Goal: Task Accomplishment & Management: Manage account settings

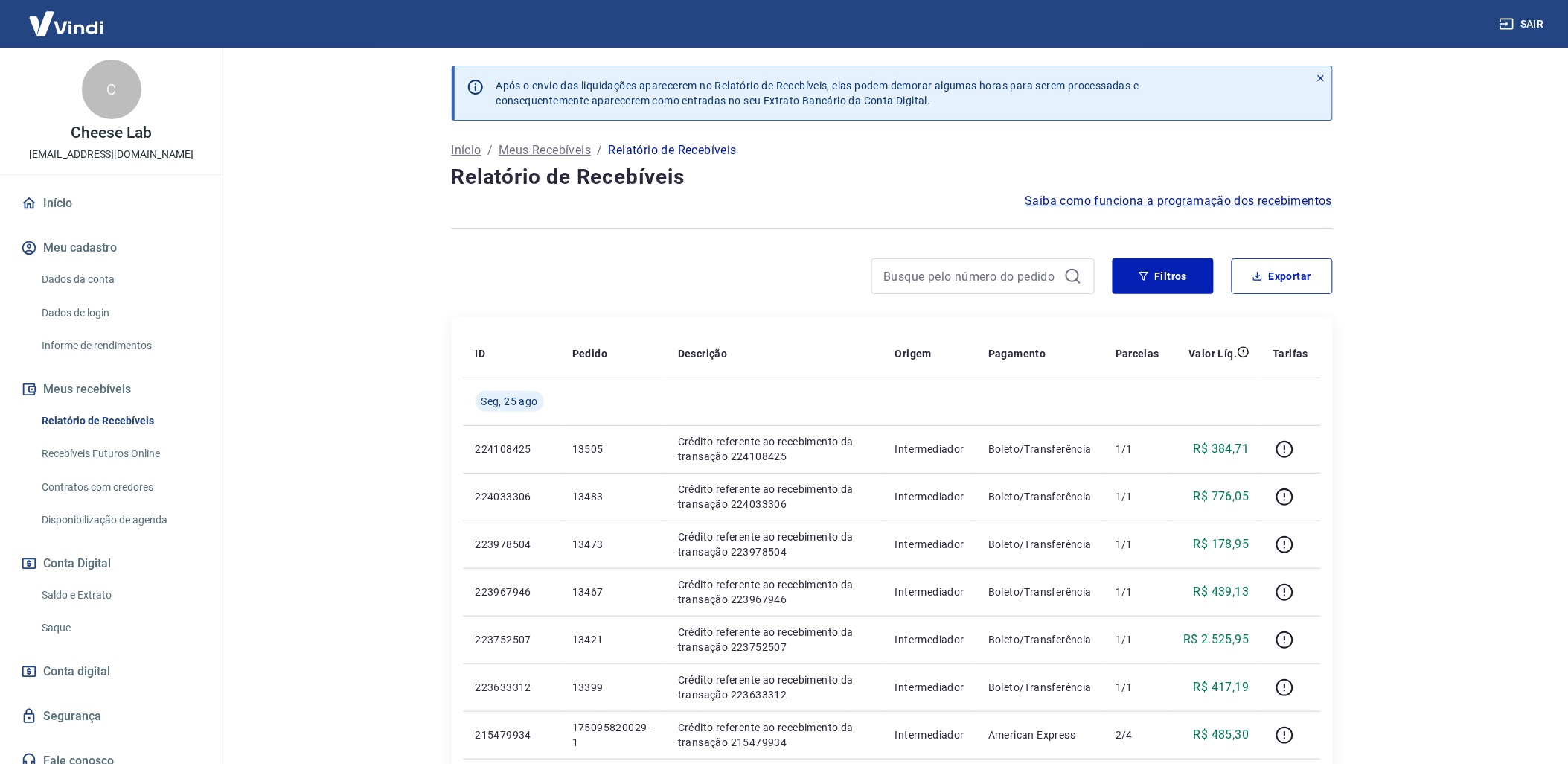
drag, startPoint x: 134, startPoint y: 589, endPoint x: 180, endPoint y: 585, distance: 46.2
click at [134, 589] on link "Saldo e Extrato" at bounding box center [120, 595] width 169 height 30
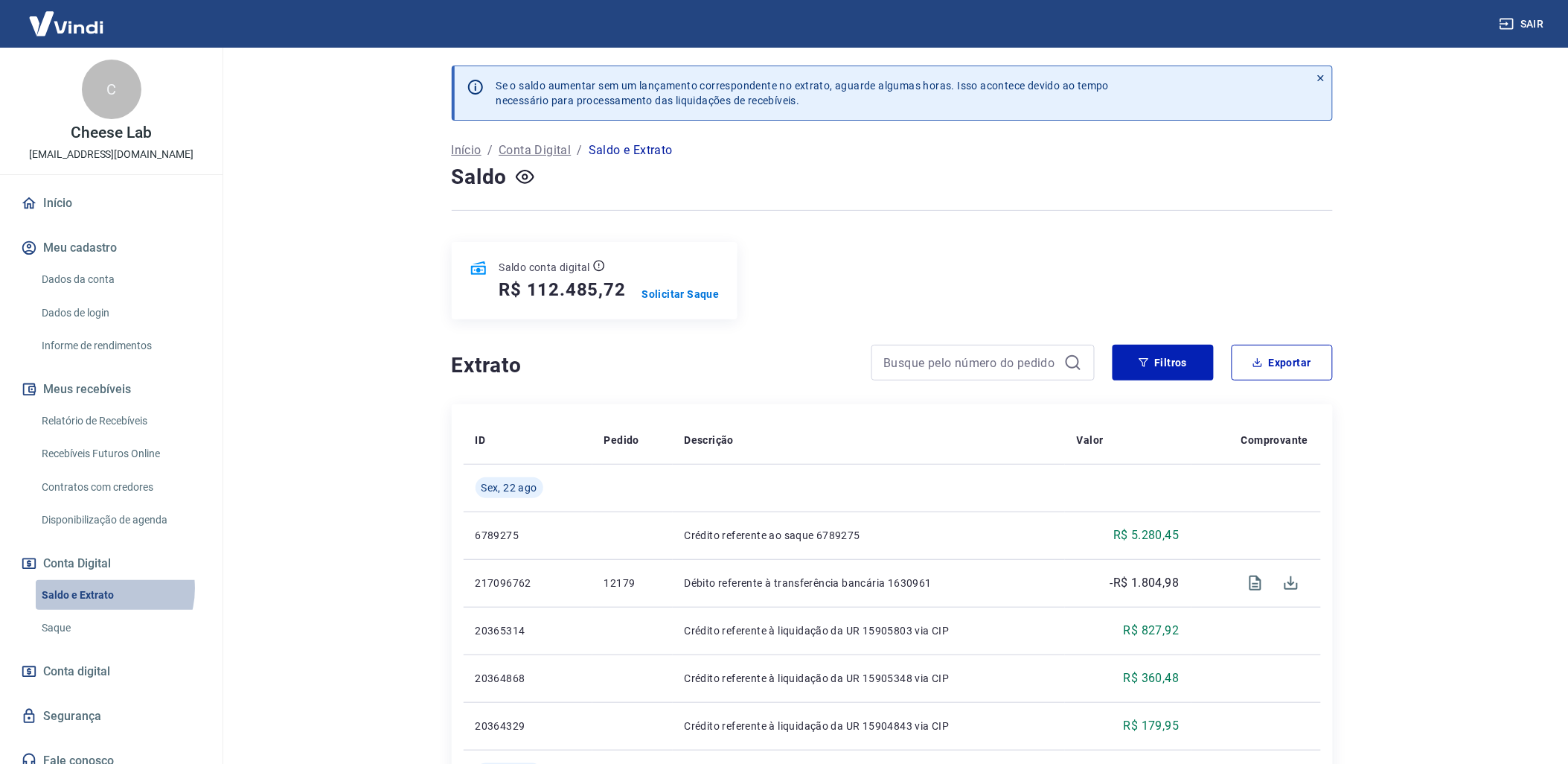
click at [101, 588] on link "Saldo e Extrato" at bounding box center [120, 595] width 169 height 30
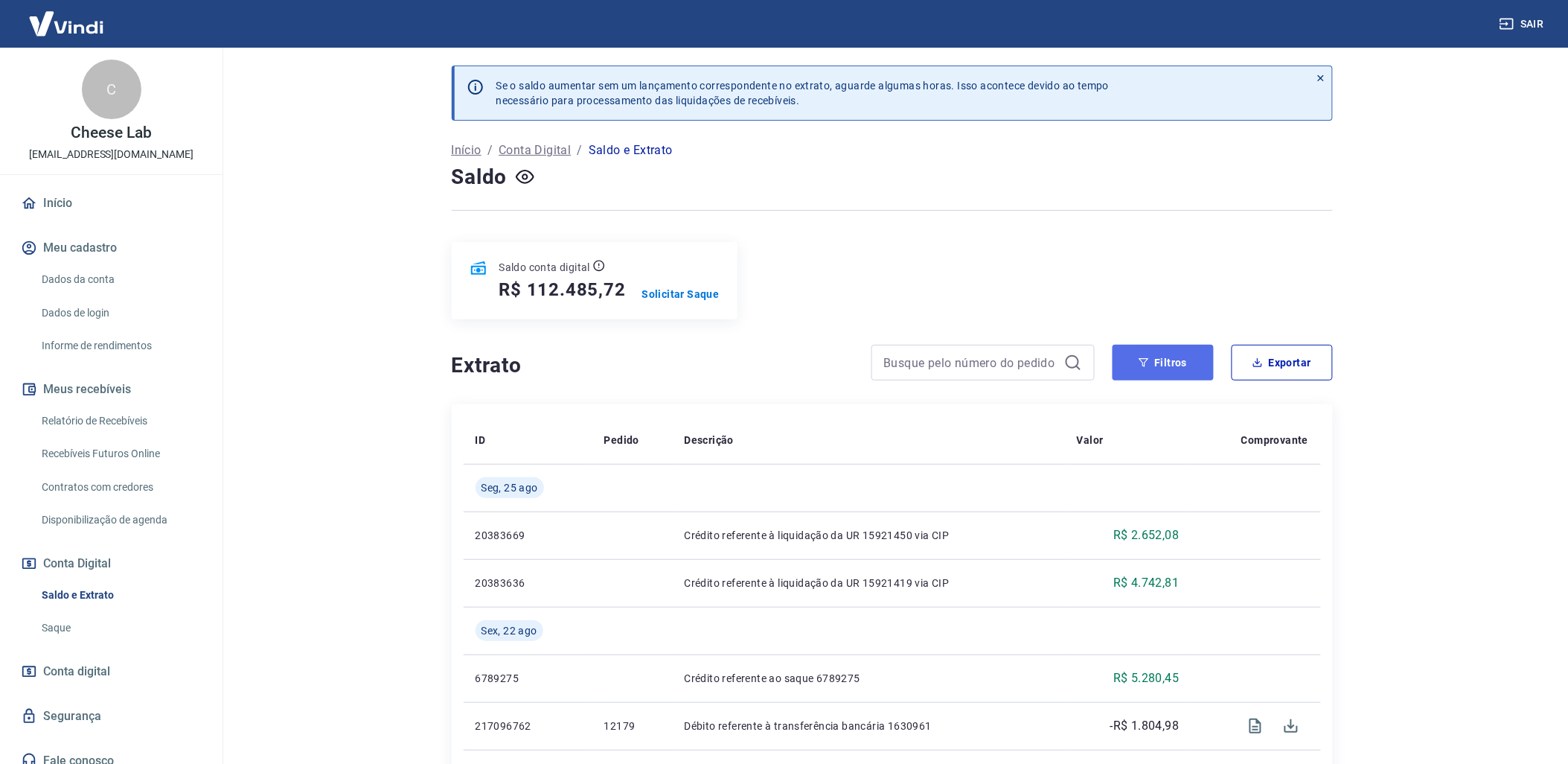
click at [1147, 354] on button "Filtros" at bounding box center [1163, 362] width 101 height 36
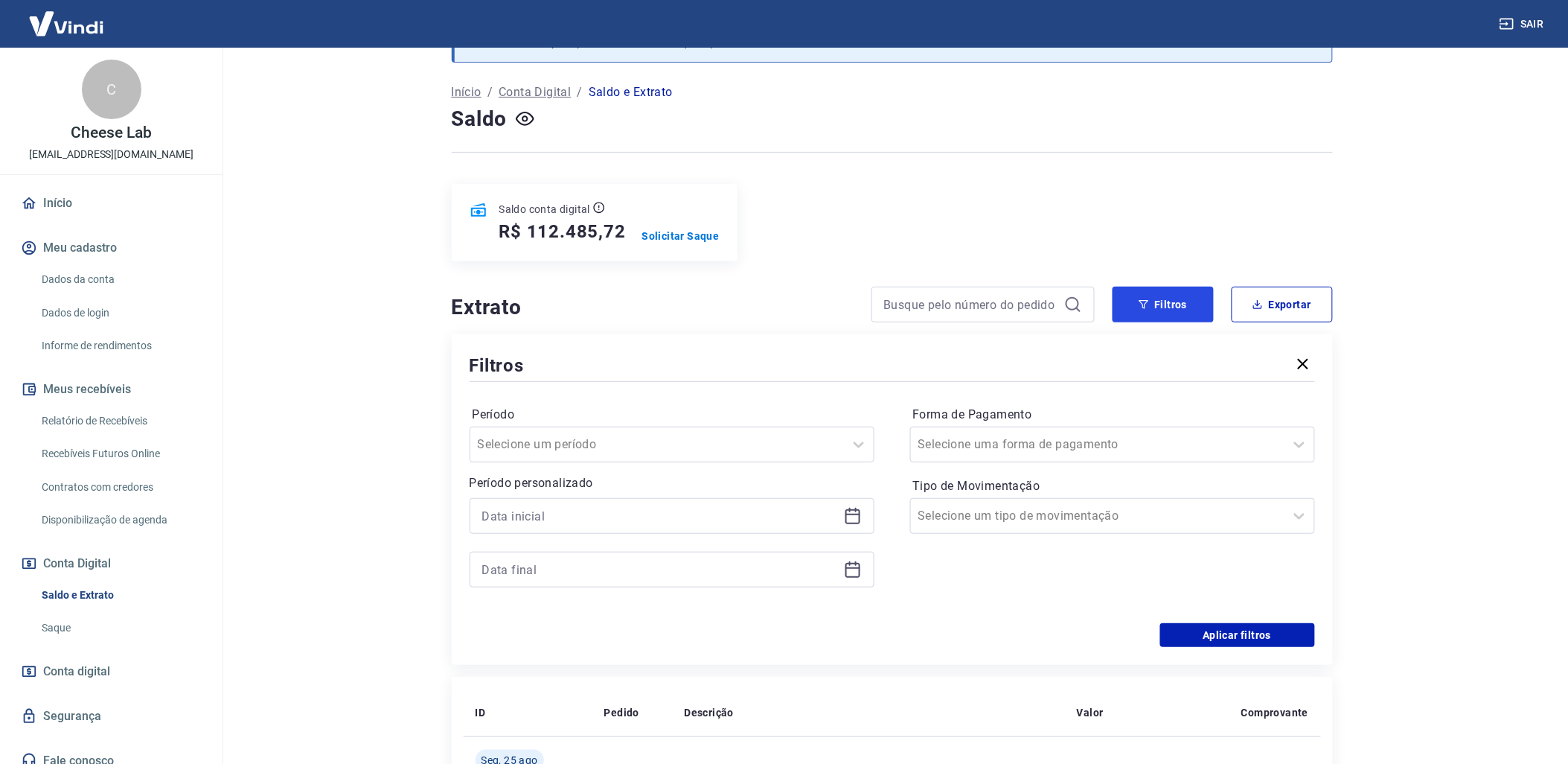
scroll to position [83, 0]
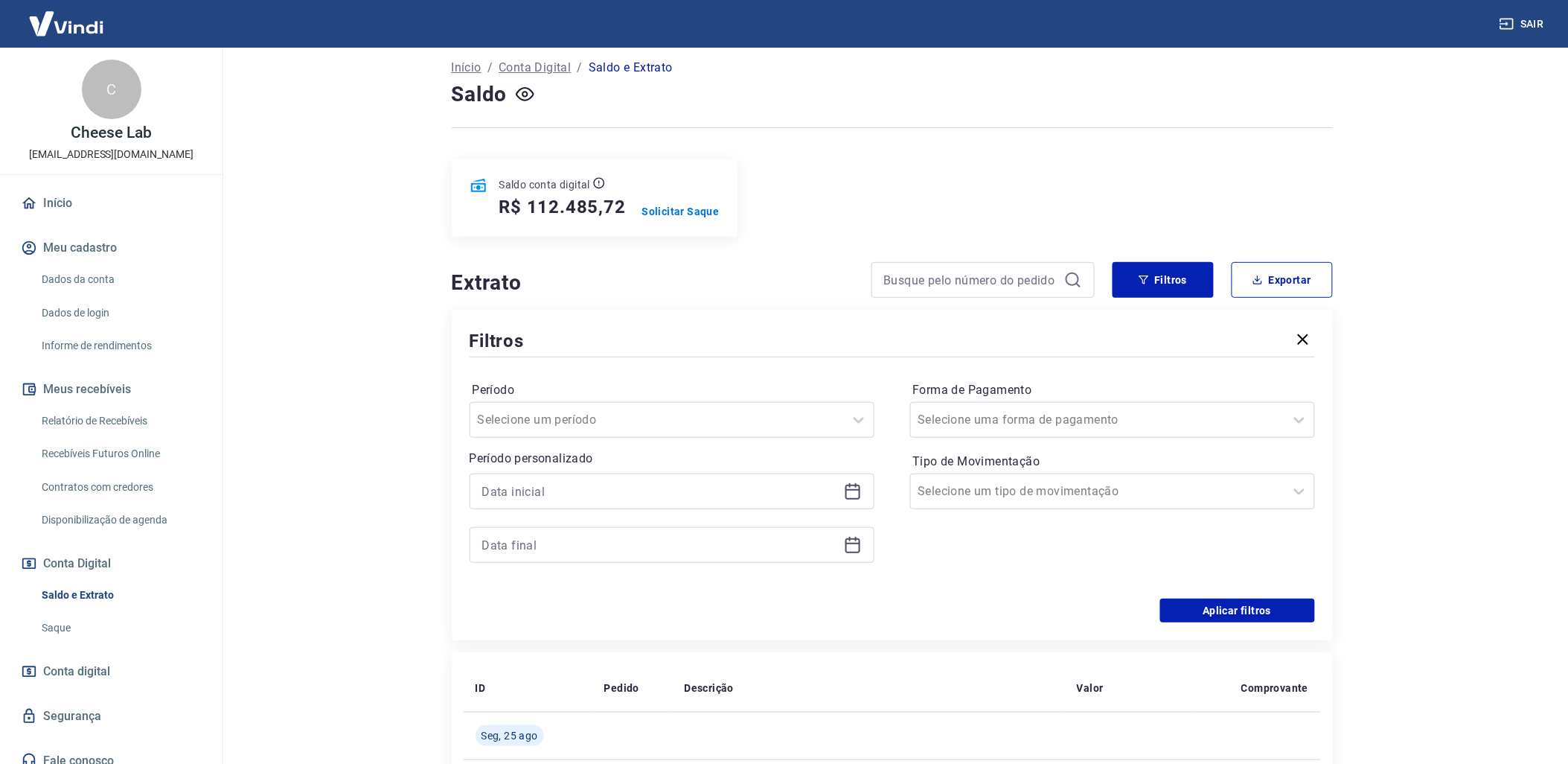
click at [851, 497] on icon at bounding box center [853, 491] width 18 height 18
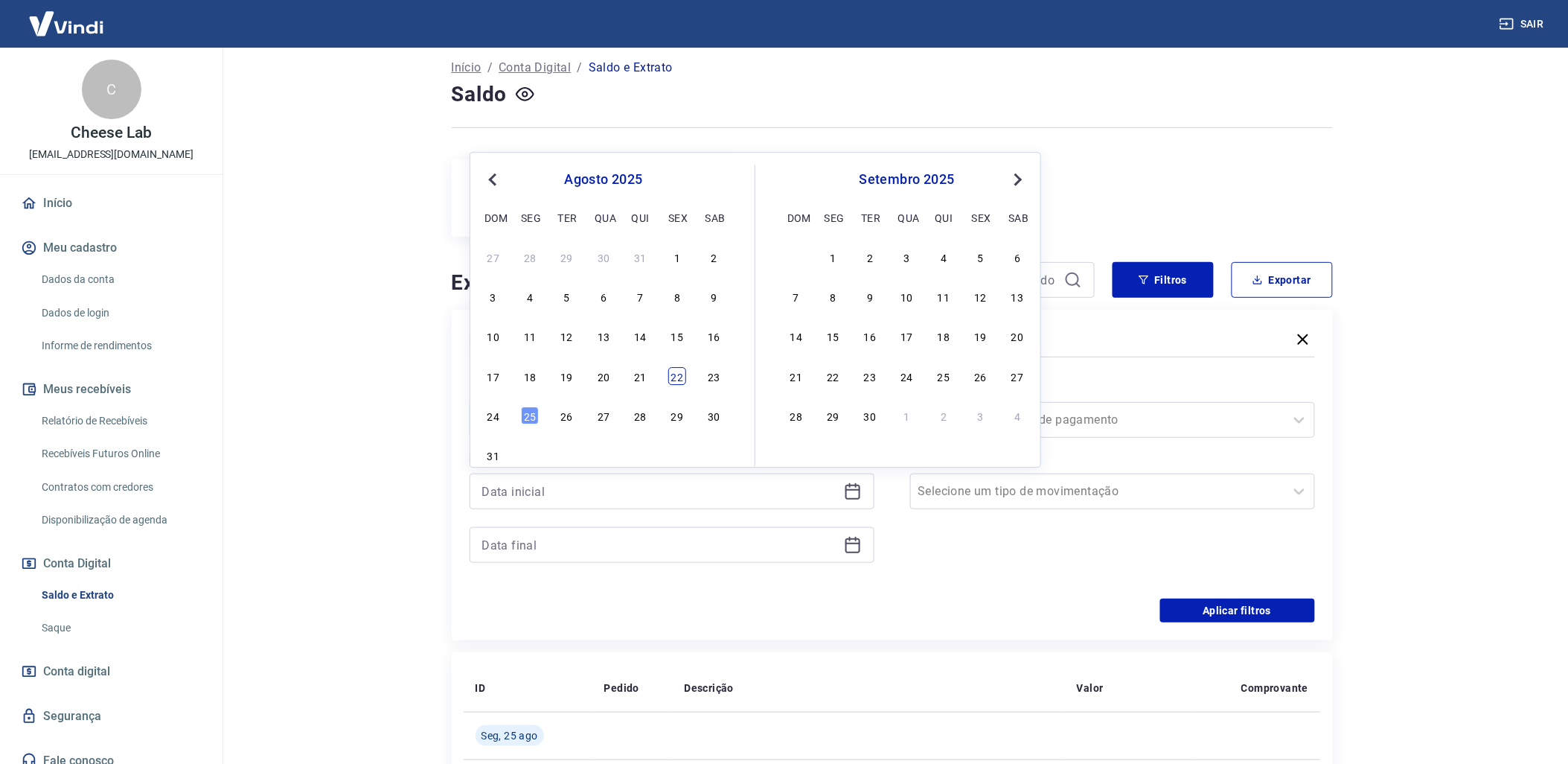
click at [680, 376] on div "22" at bounding box center [677, 376] width 18 height 18
type input "[DATE]"
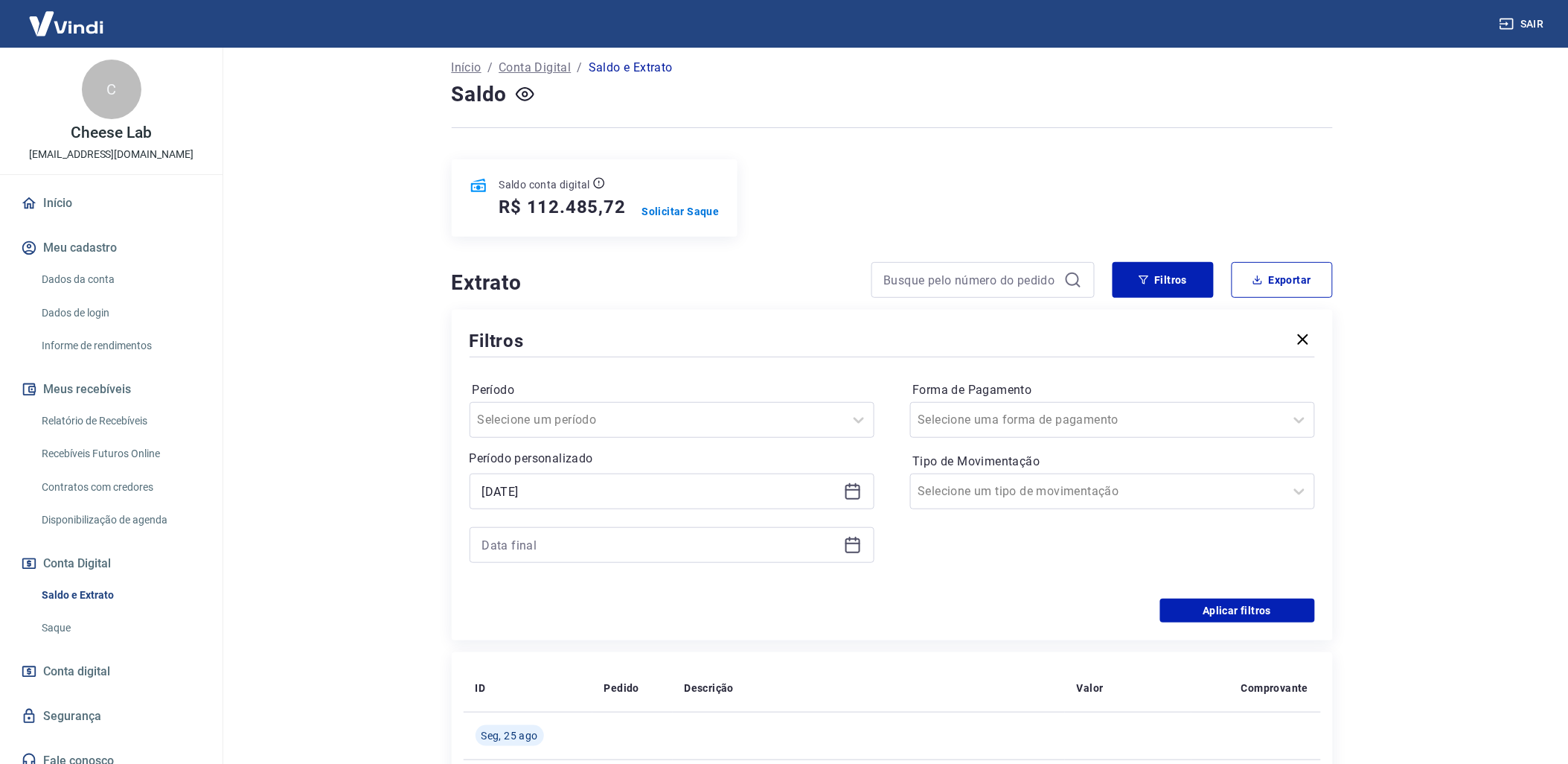
click at [856, 550] on icon at bounding box center [853, 545] width 18 height 18
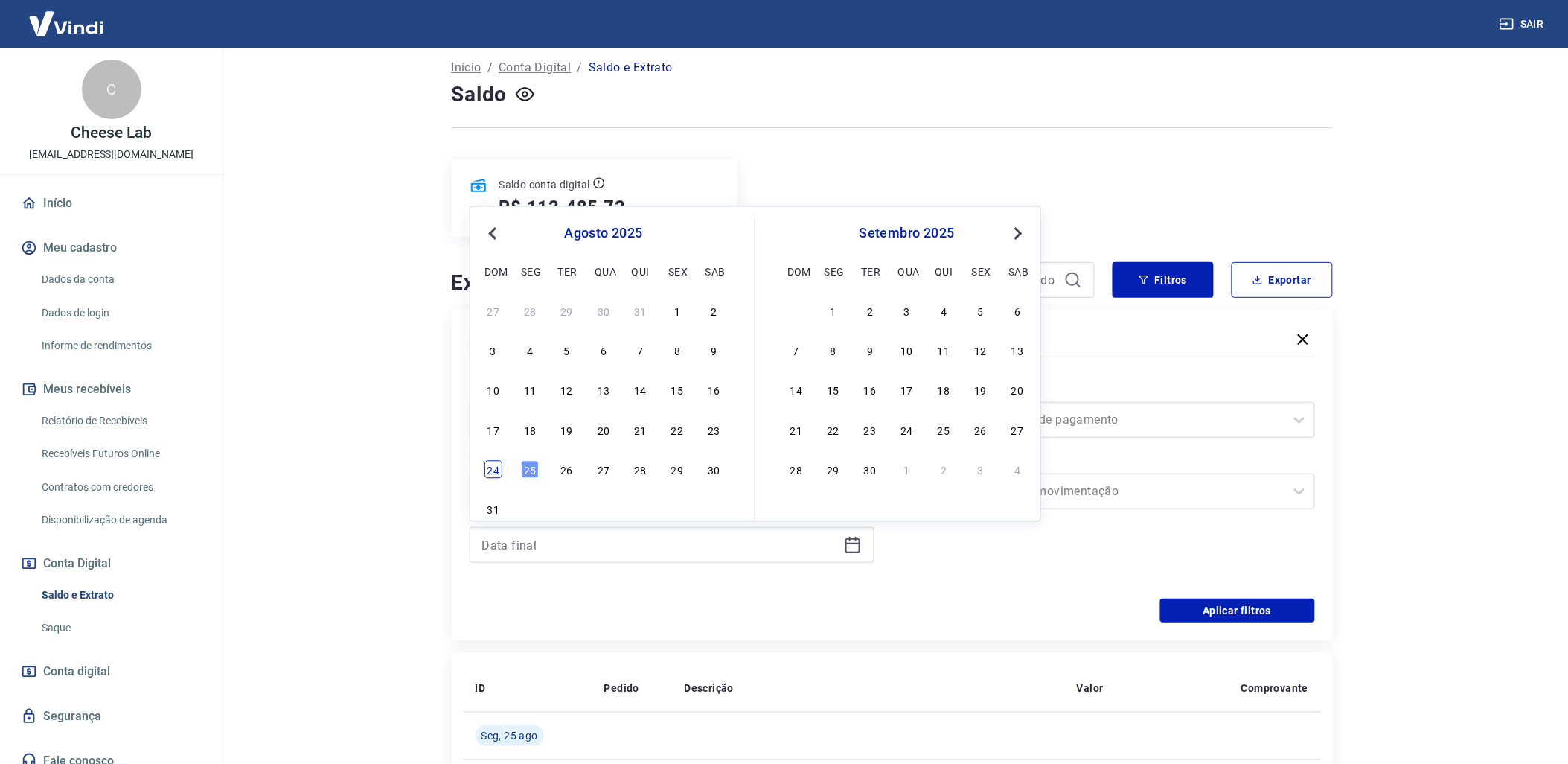
click at [493, 468] on div "24" at bounding box center [493, 470] width 18 height 18
type input "[DATE]"
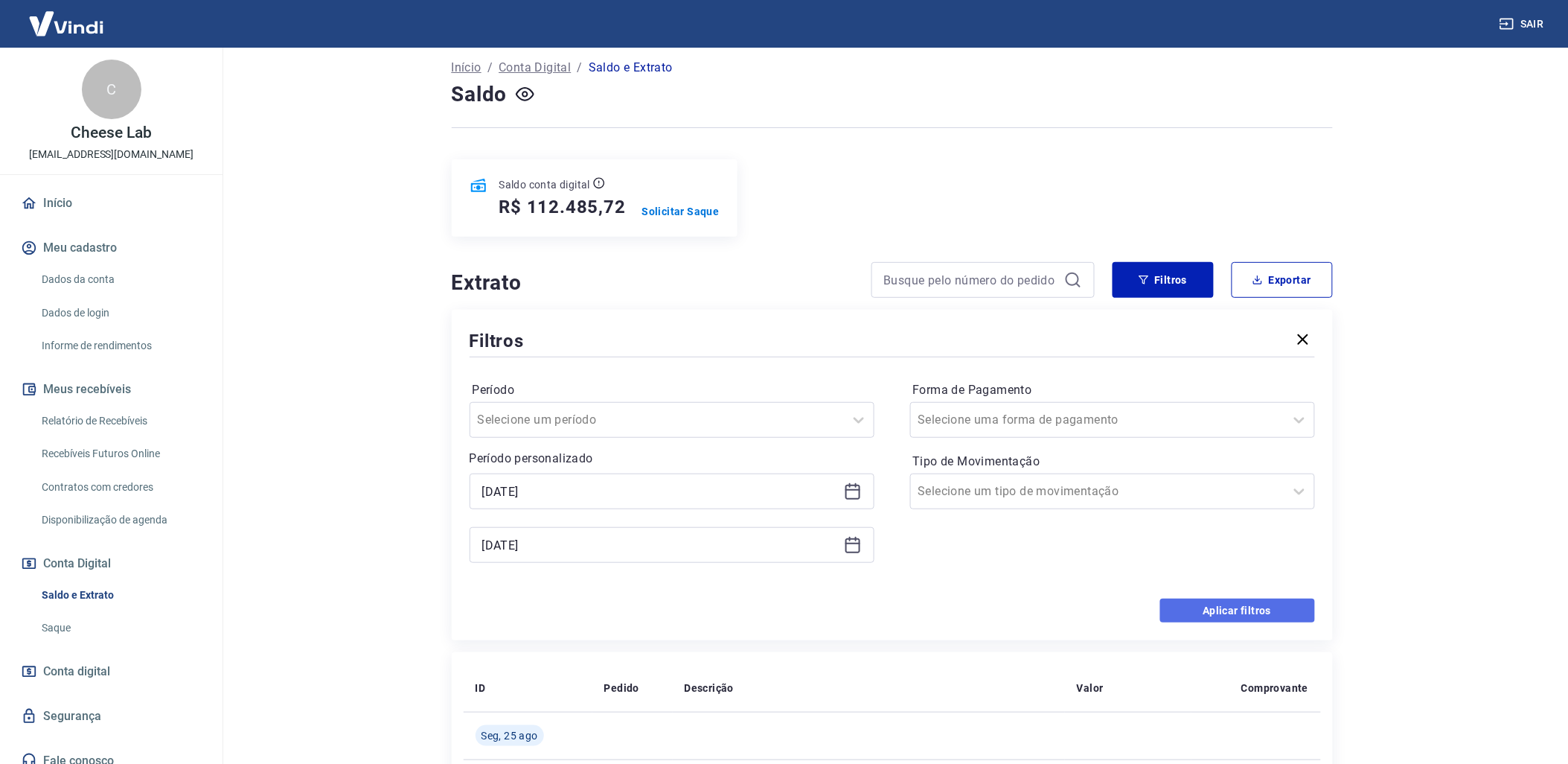
click at [1271, 616] on button "Aplicar filtros" at bounding box center [1237, 610] width 155 height 23
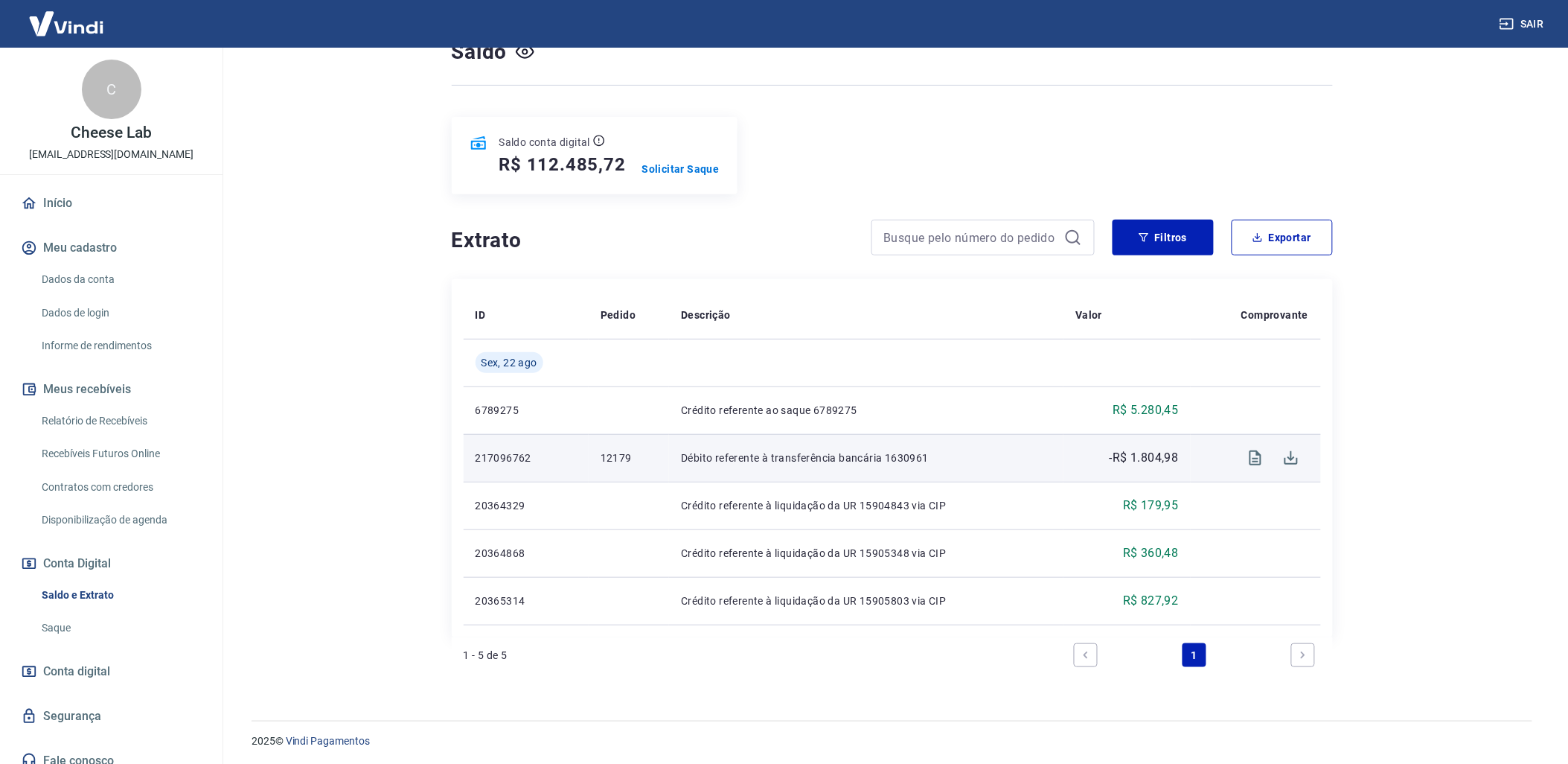
scroll to position [129, 0]
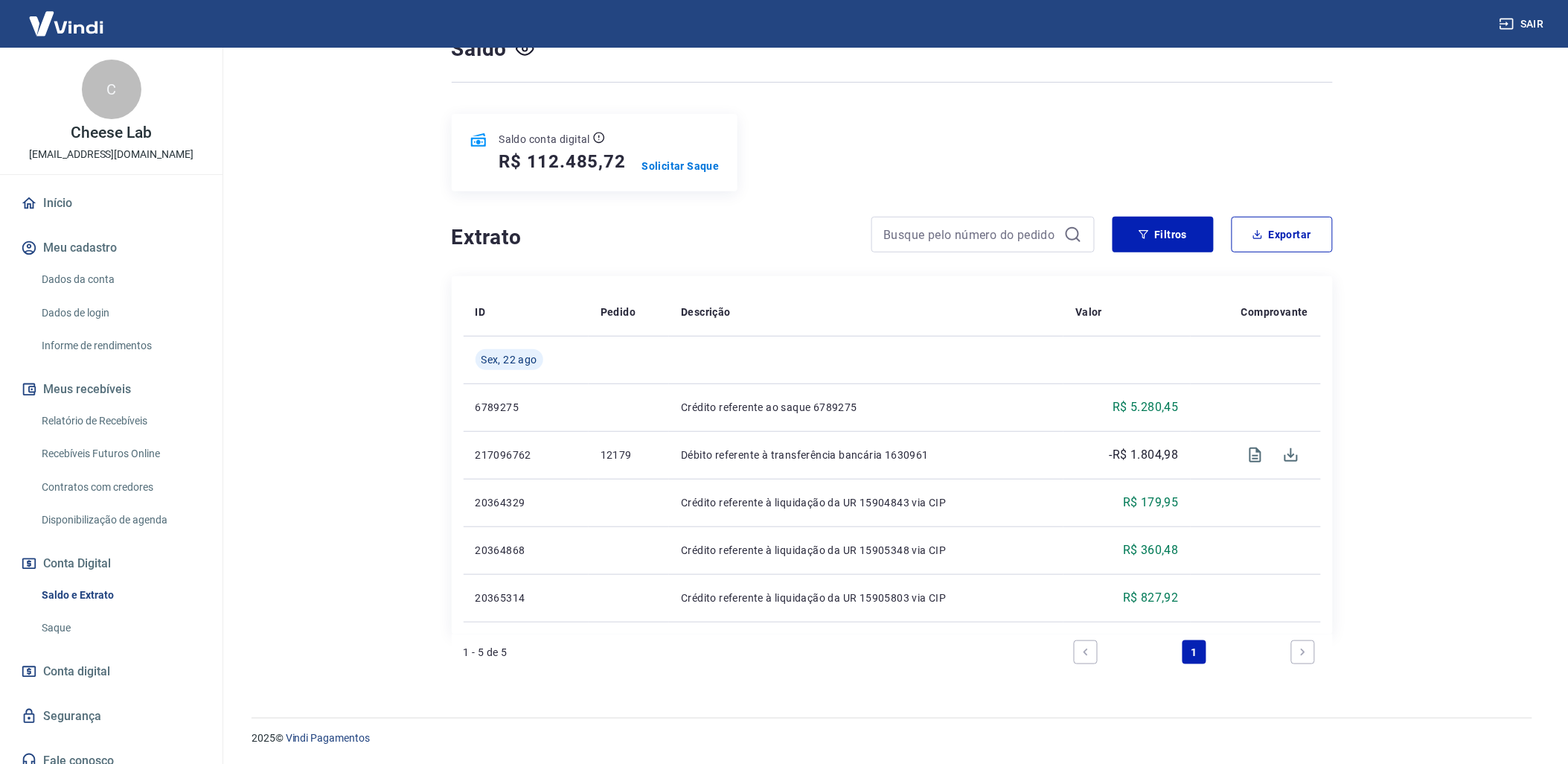
click at [1087, 716] on div "2025 © Vindi Pagamentos" at bounding box center [892, 731] width 1317 height 64
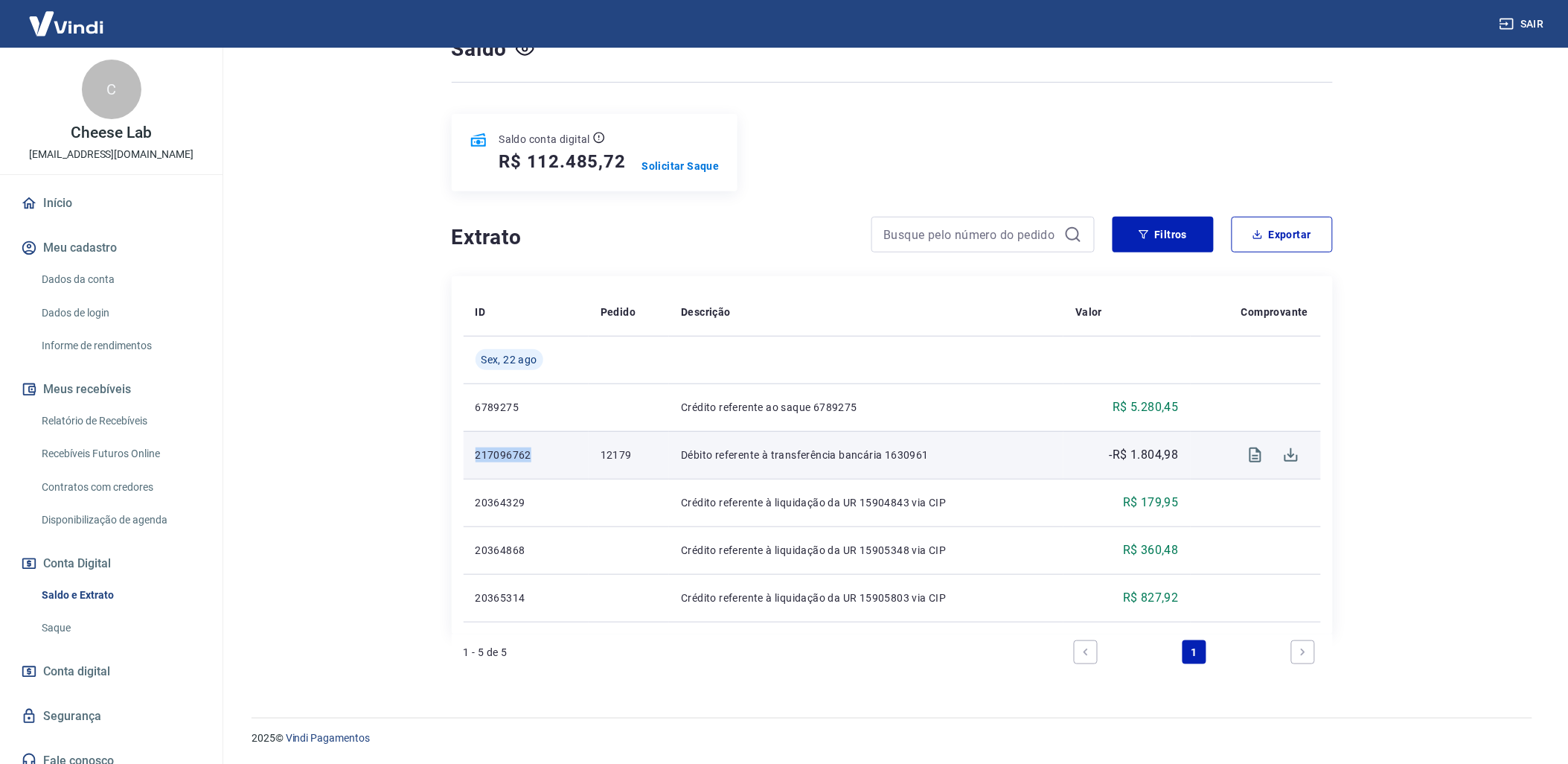
drag, startPoint x: 474, startPoint y: 453, endPoint x: 530, endPoint y: 457, distance: 56.1
click at [530, 457] on p "217096762" at bounding box center [526, 455] width 101 height 15
copy p "217096762"
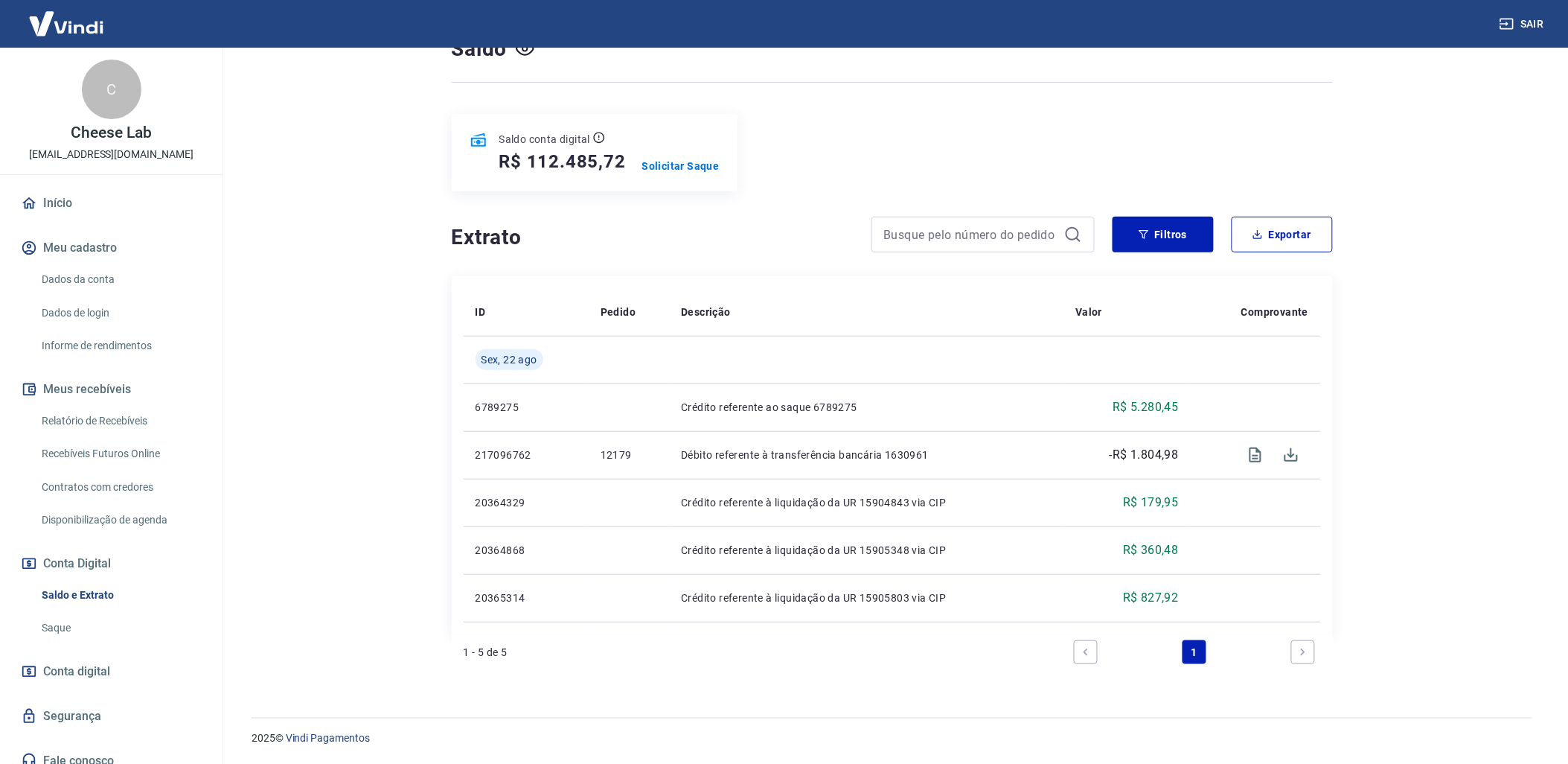
click at [135, 419] on link "Relatório de Recebíveis" at bounding box center [120, 421] width 169 height 30
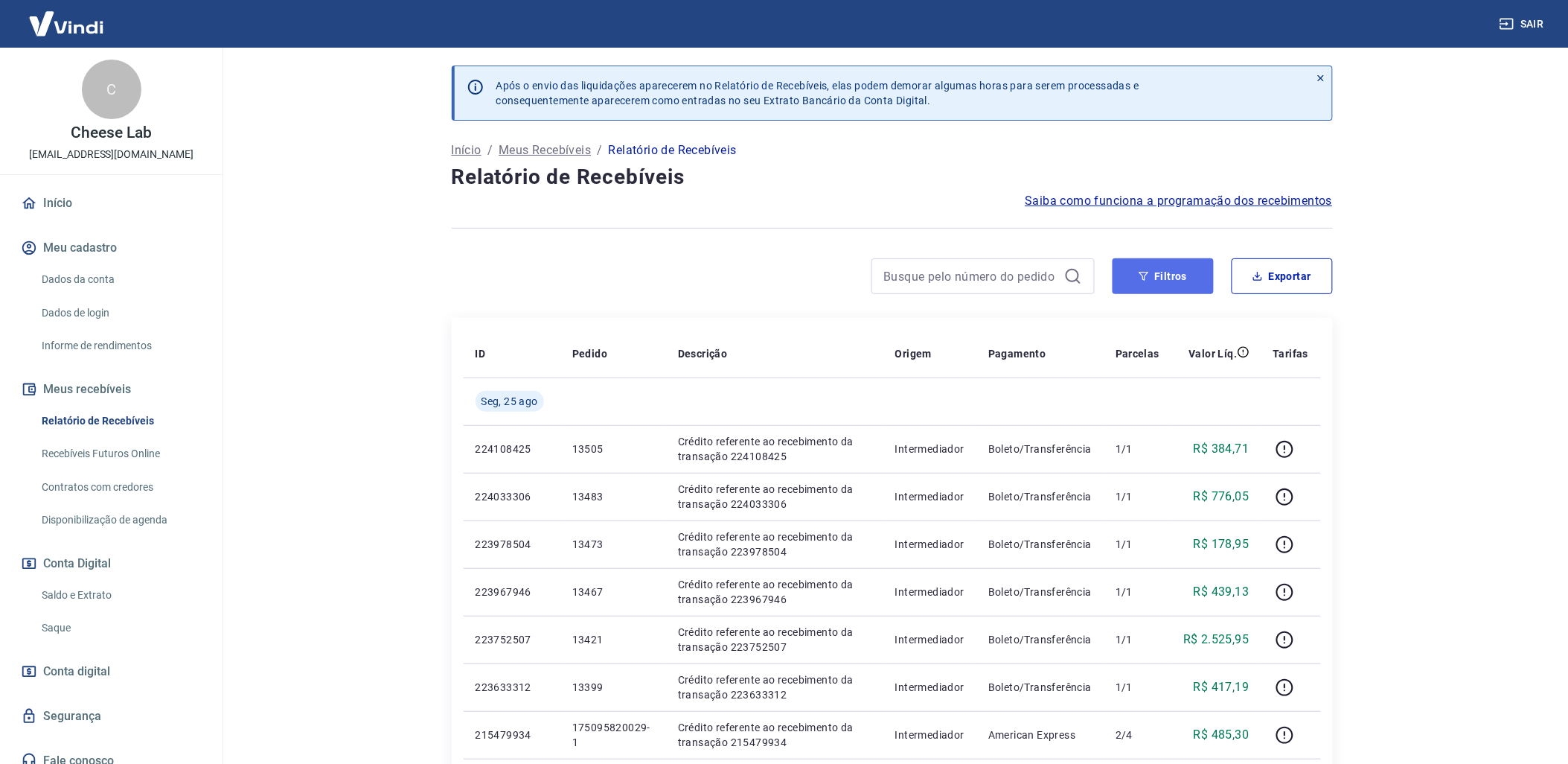
click at [1156, 270] on button "Filtros" at bounding box center [1163, 276] width 101 height 36
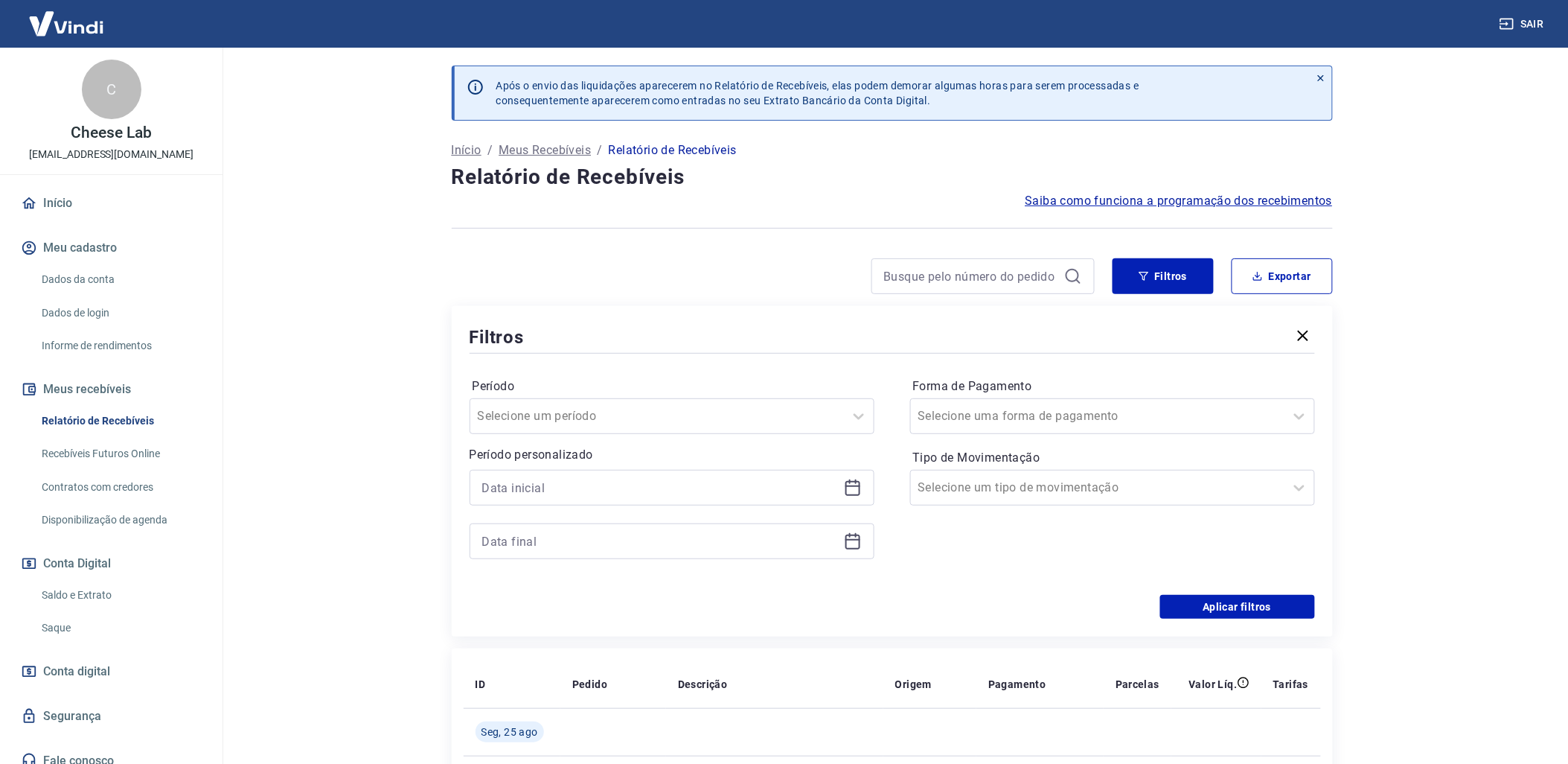
click at [845, 488] on icon at bounding box center [853, 488] width 15 height 15
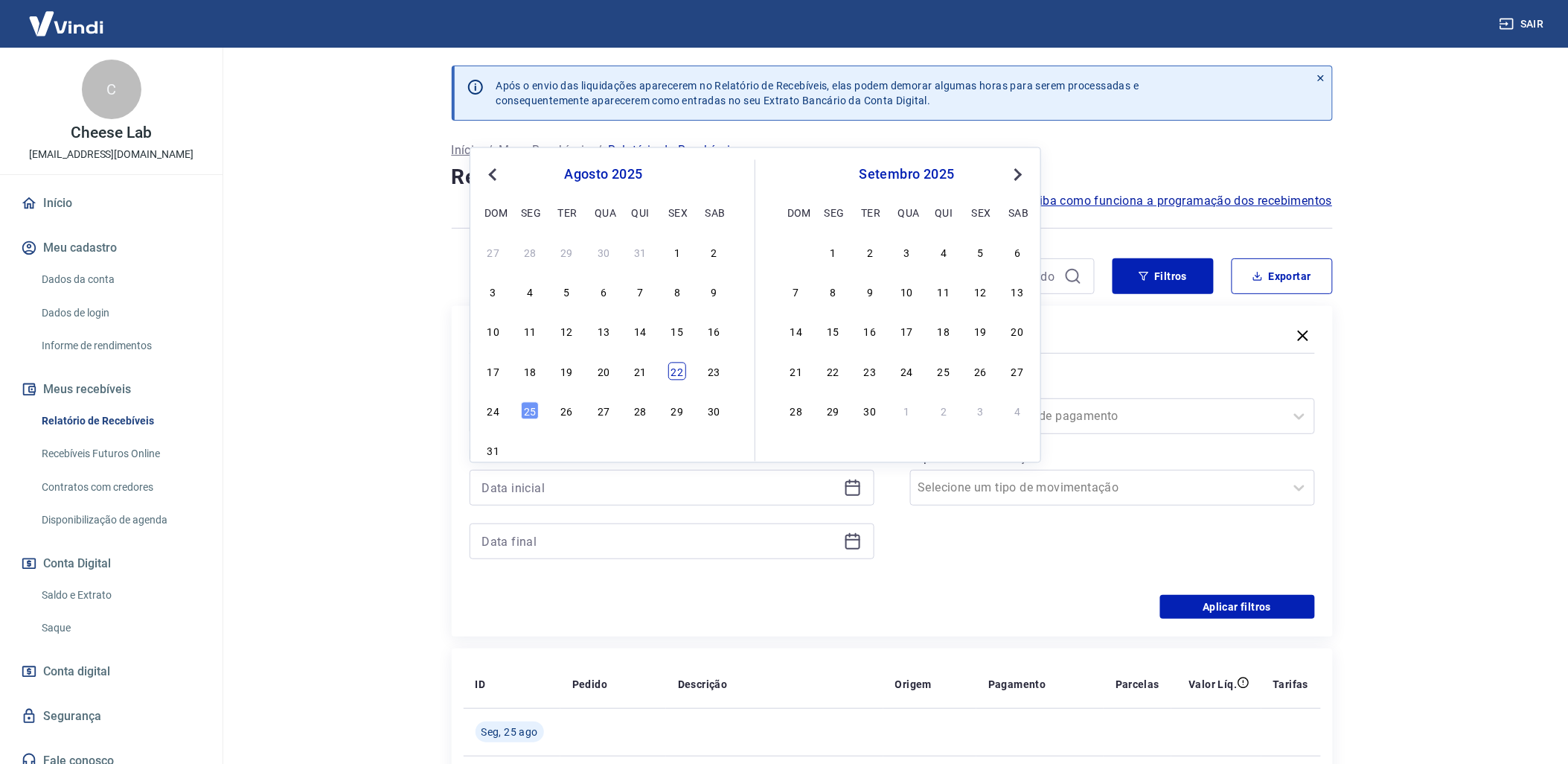
click at [675, 368] on div "22" at bounding box center [677, 371] width 18 height 18
type input "[DATE]"
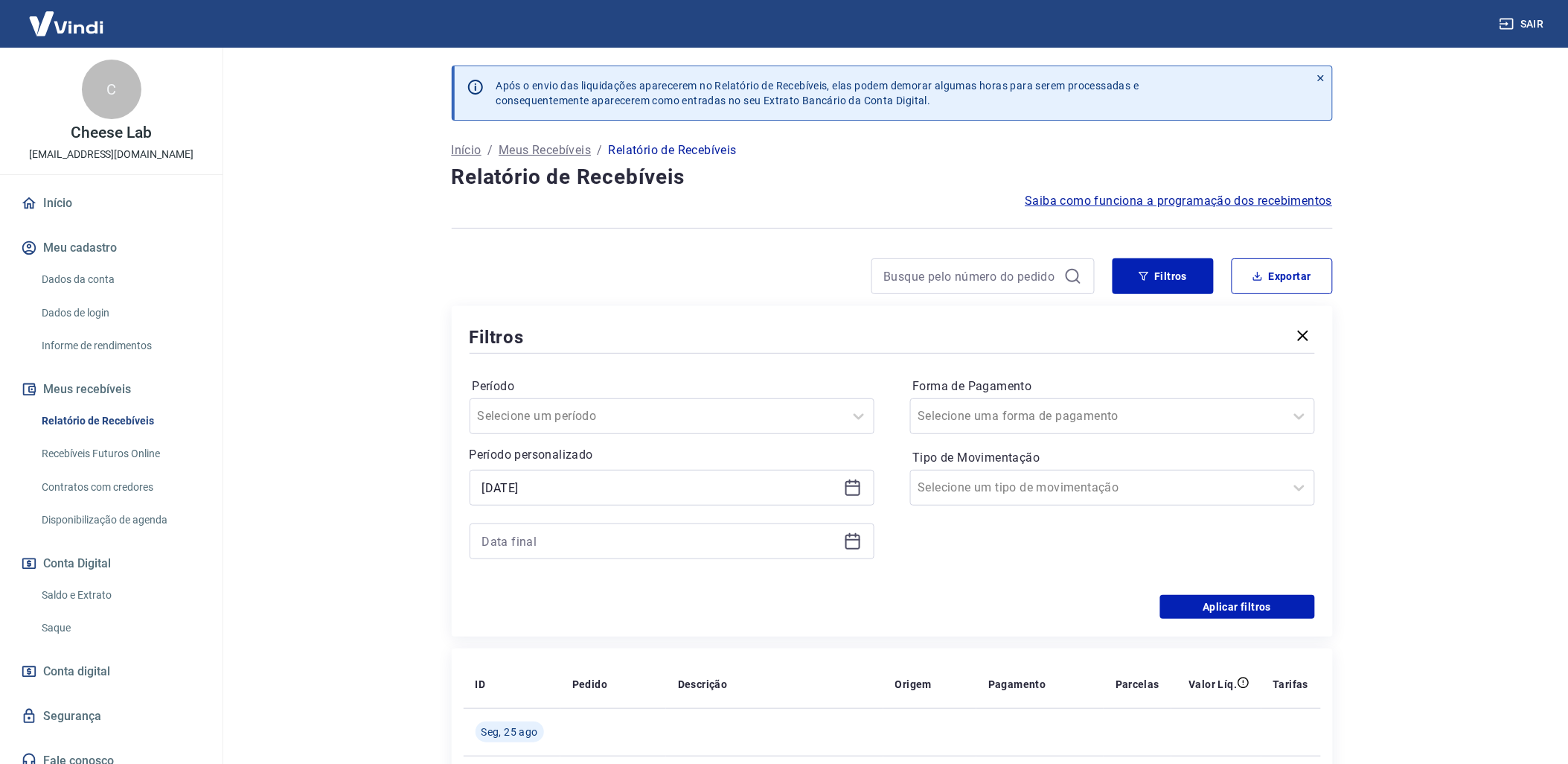
drag, startPoint x: 887, startPoint y: 538, endPoint x: 846, endPoint y: 538, distance: 41.0
click at [872, 538] on div "Período Selecione um período Período personalizado Selected date: [DATE] [DATE]…" at bounding box center [892, 476] width 845 height 239
click at [844, 537] on icon at bounding box center [853, 541] width 18 height 18
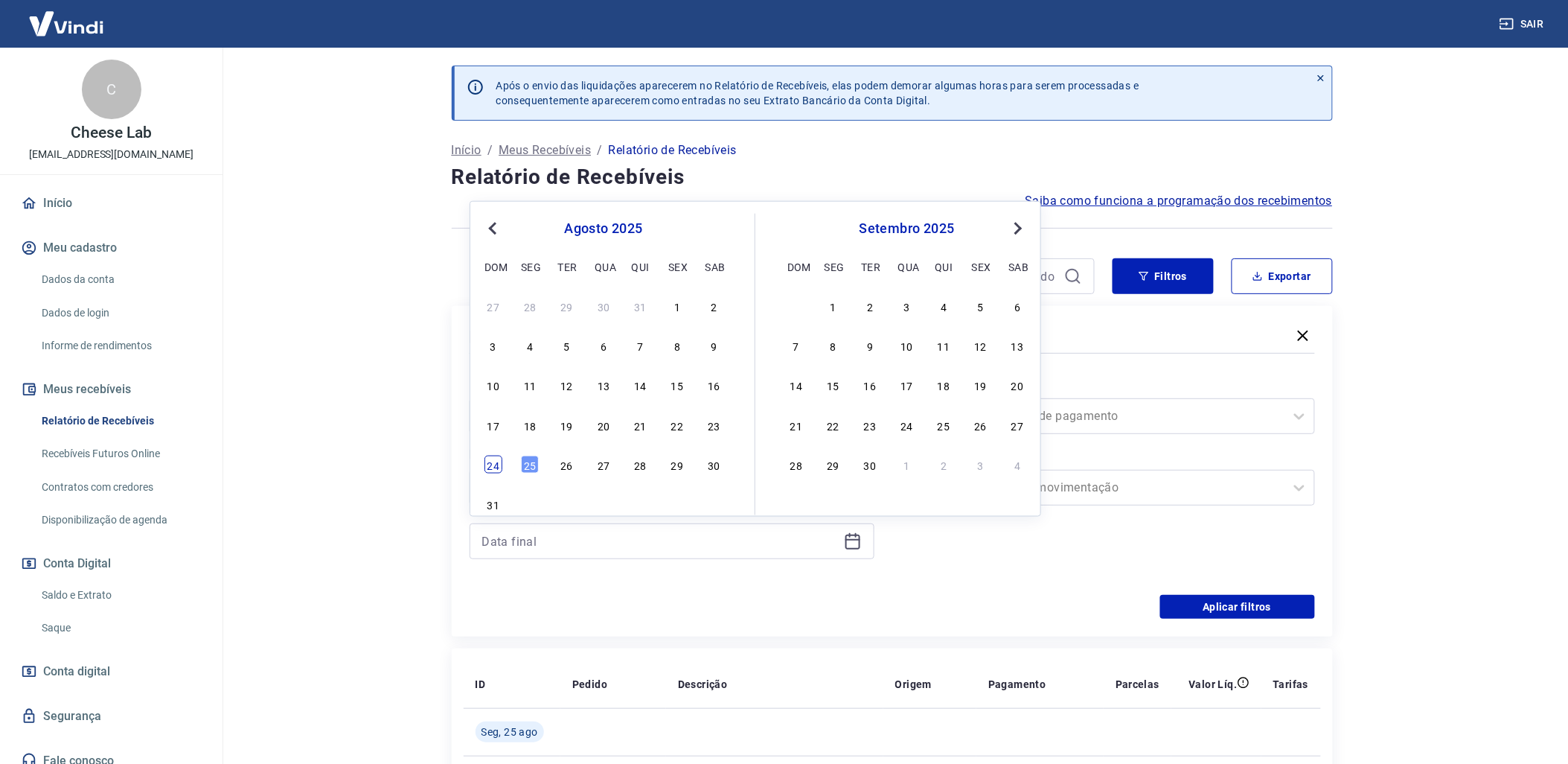
click at [494, 466] on div "24" at bounding box center [493, 465] width 18 height 18
type input "[DATE]"
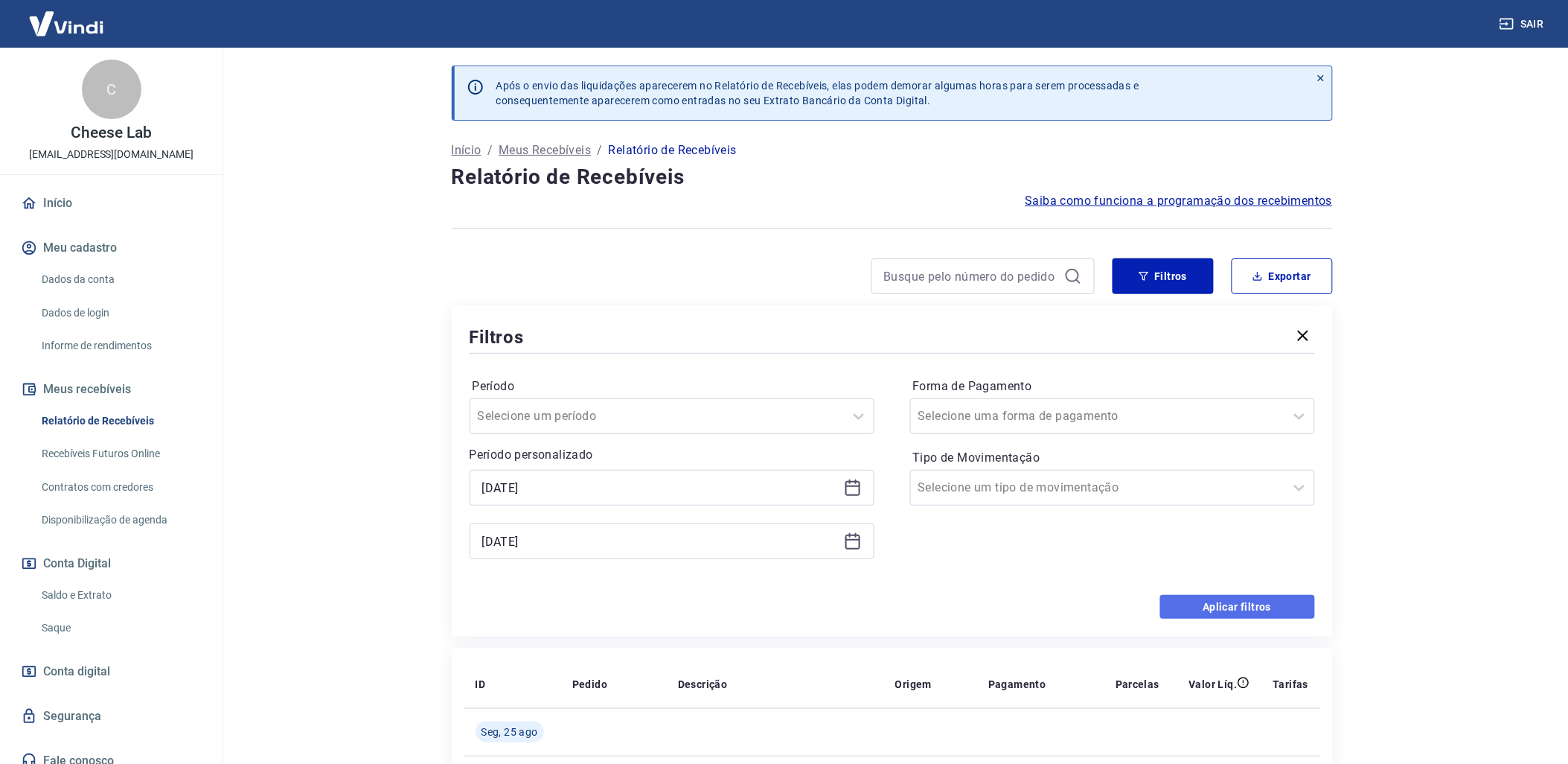
click at [1280, 602] on button "Aplicar filtros" at bounding box center [1237, 607] width 155 height 23
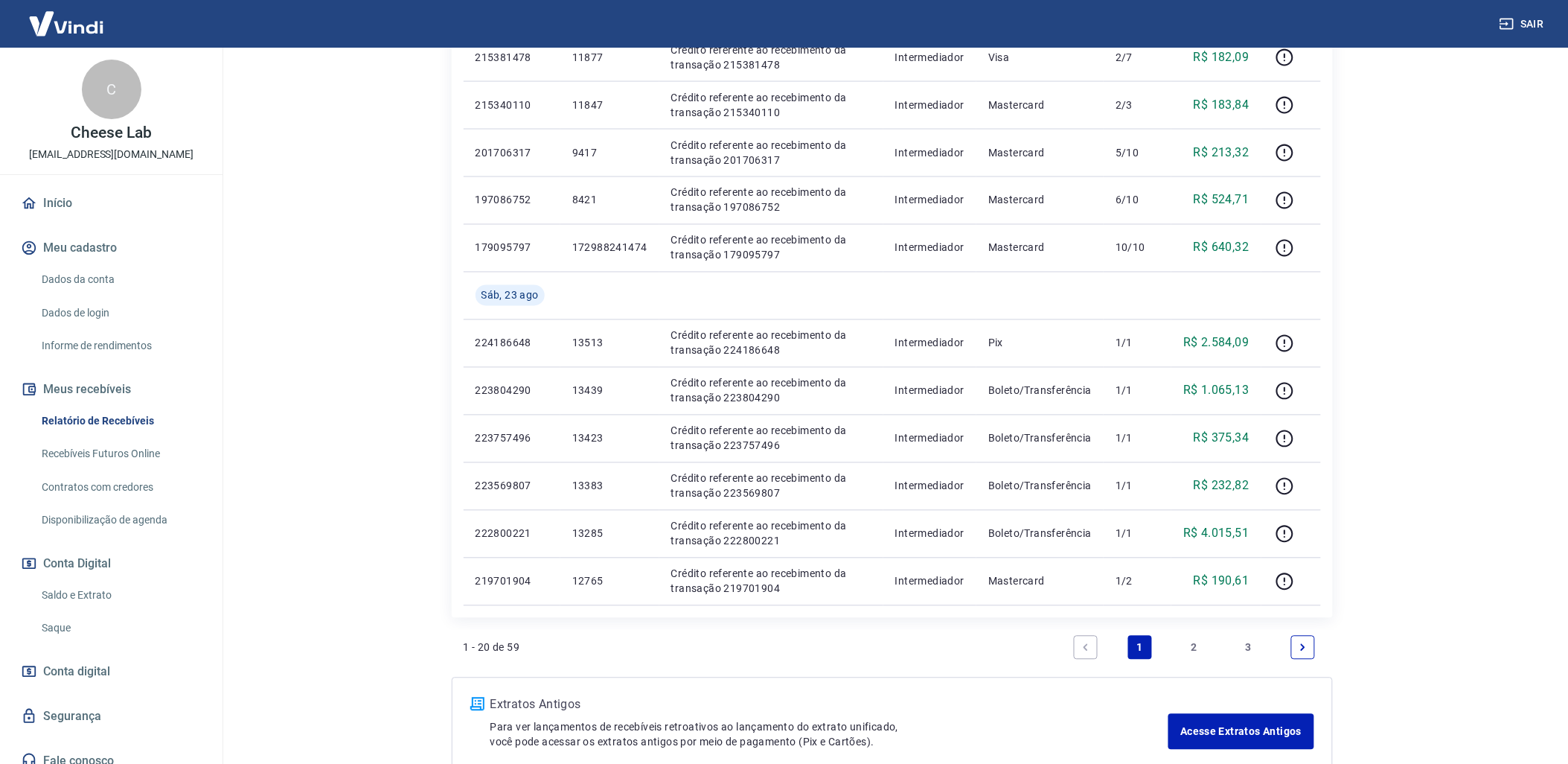
scroll to position [906, 0]
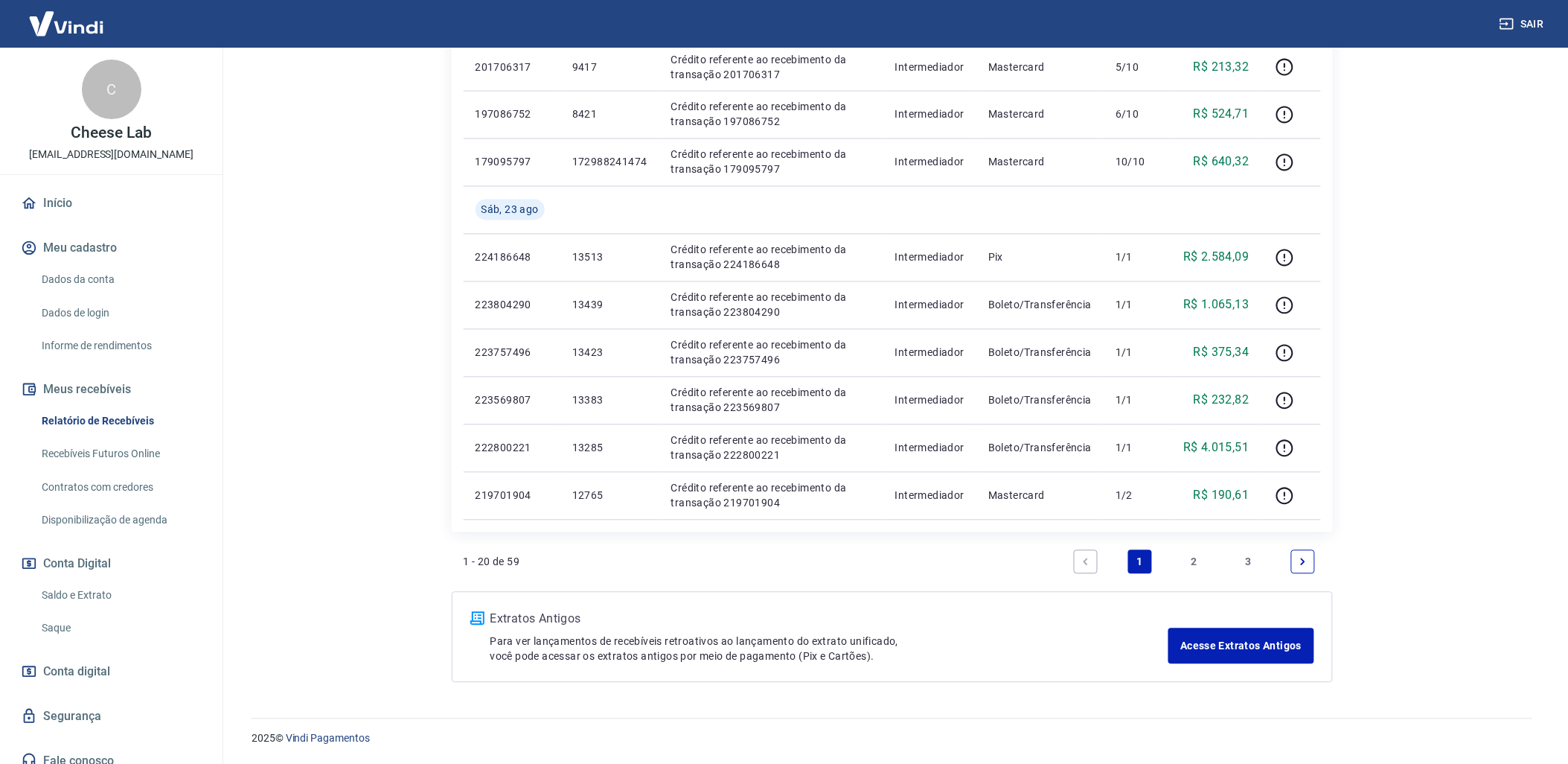
click at [1199, 562] on link "2" at bounding box center [1194, 562] width 23 height 23
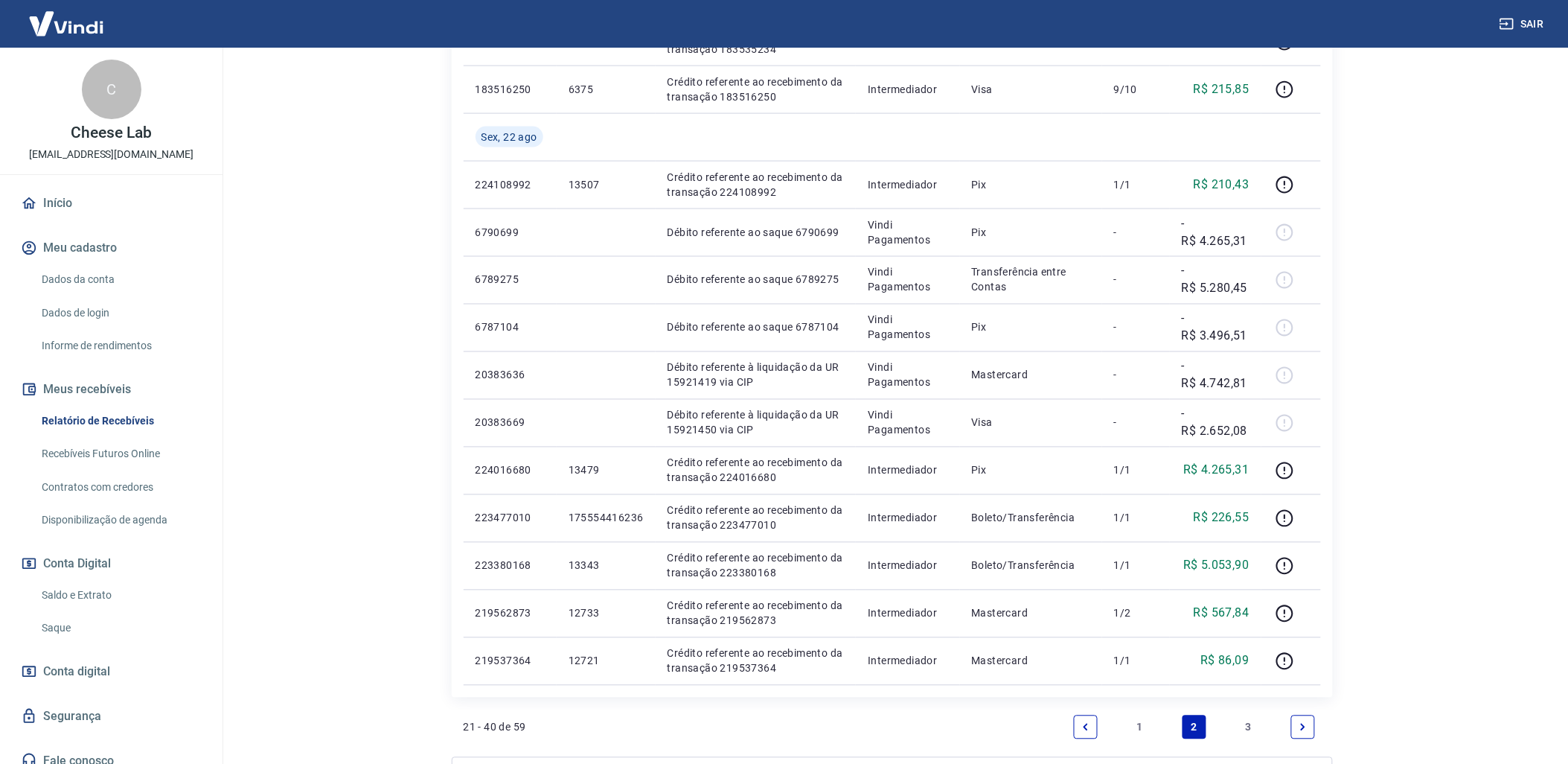
scroll to position [906, 0]
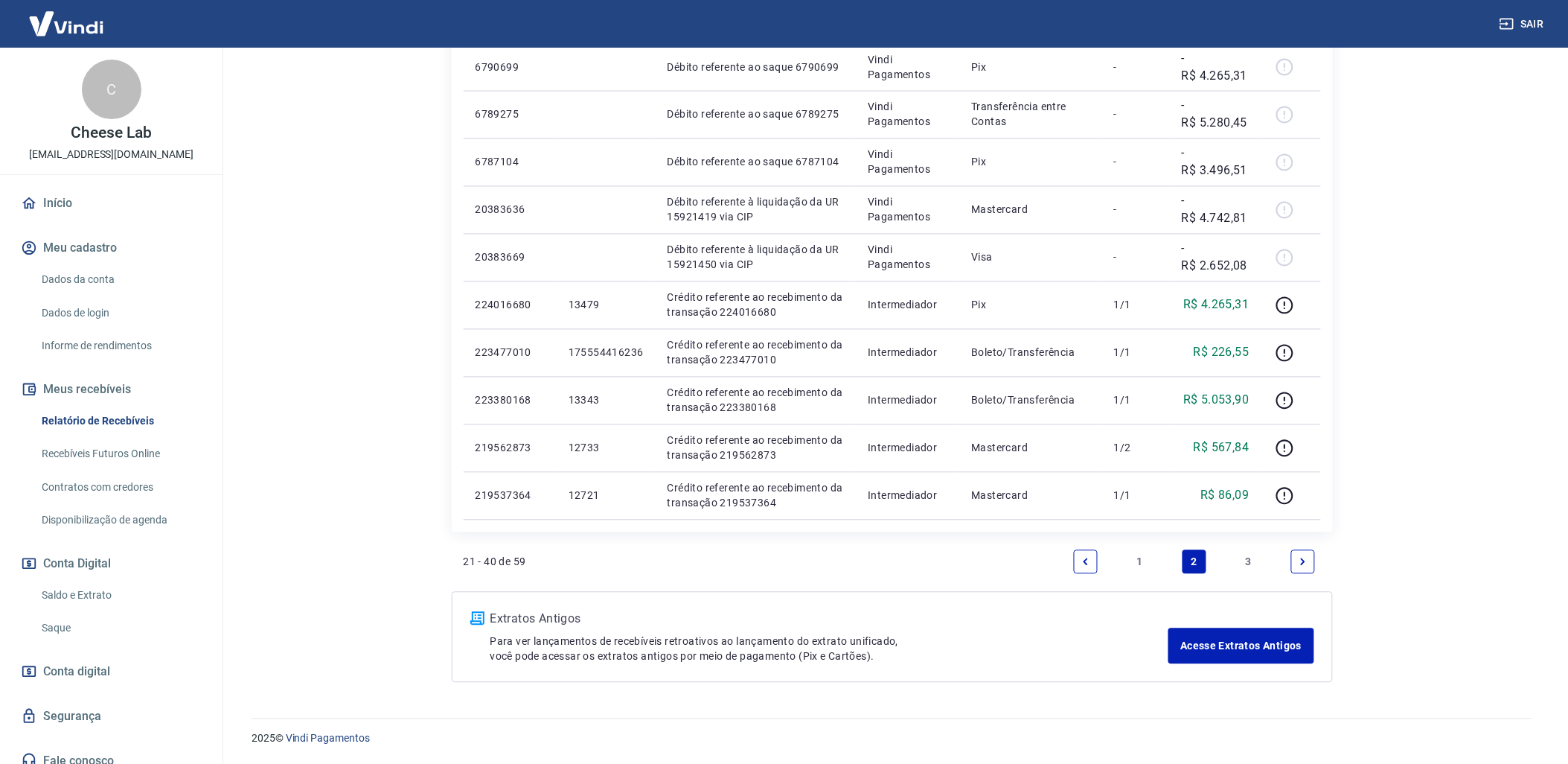
click at [1258, 564] on link "3" at bounding box center [1248, 562] width 23 height 23
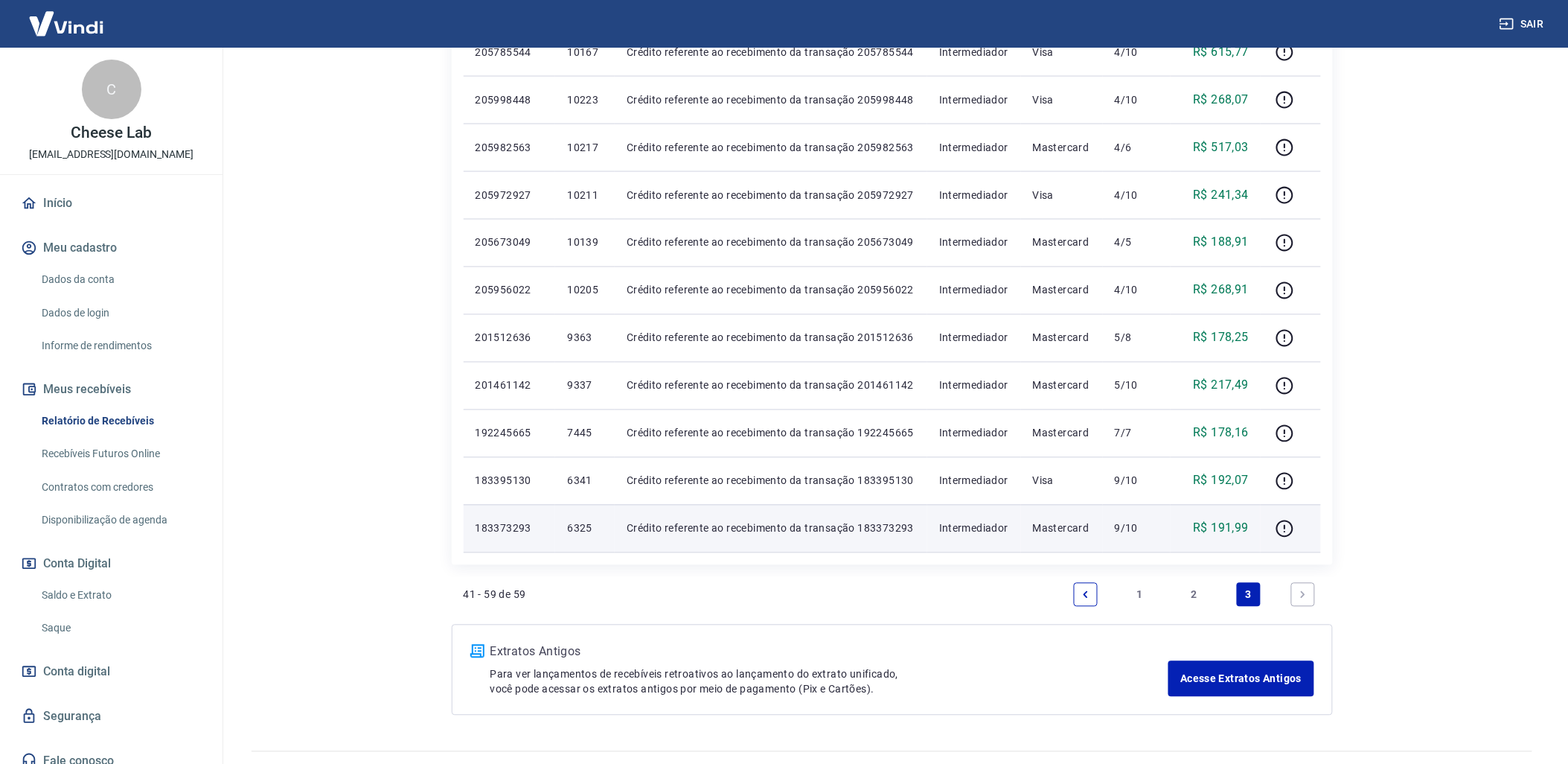
scroll to position [810, 0]
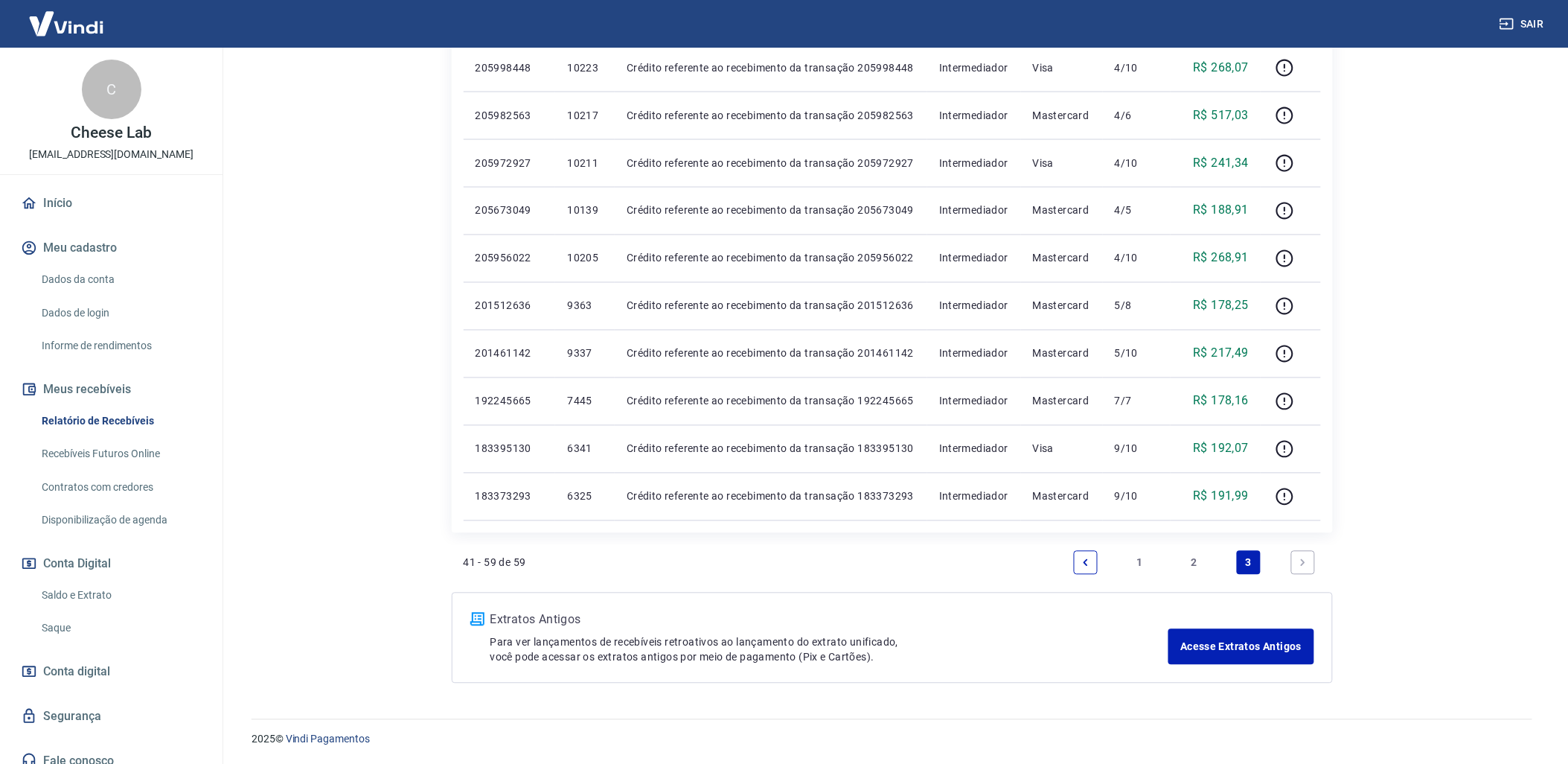
click at [1140, 562] on link "1" at bounding box center [1140, 563] width 23 height 23
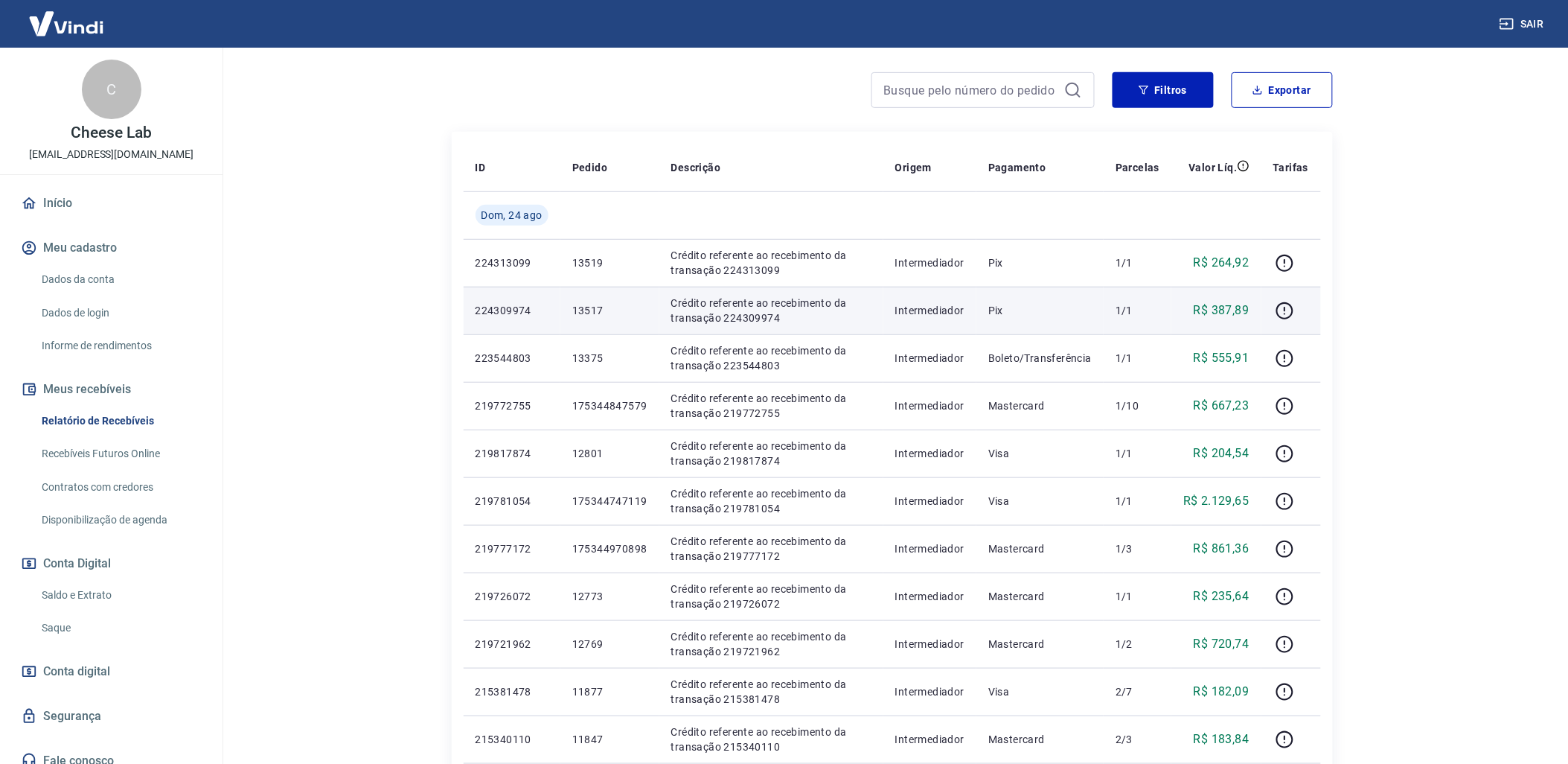
scroll to position [79, 0]
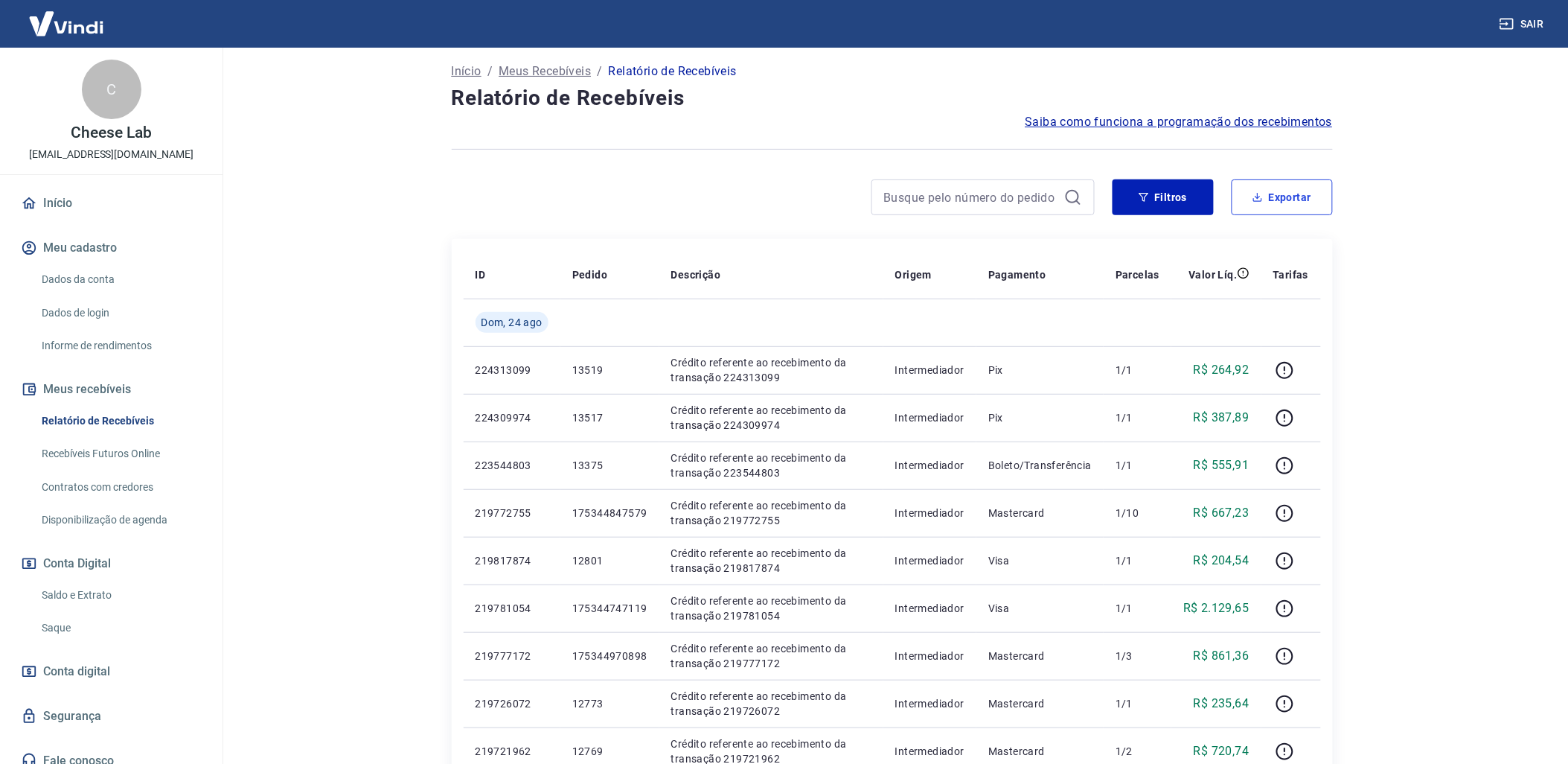
click at [1287, 210] on button "Exportar" at bounding box center [1283, 197] width 101 height 36
type input "[DATE]"
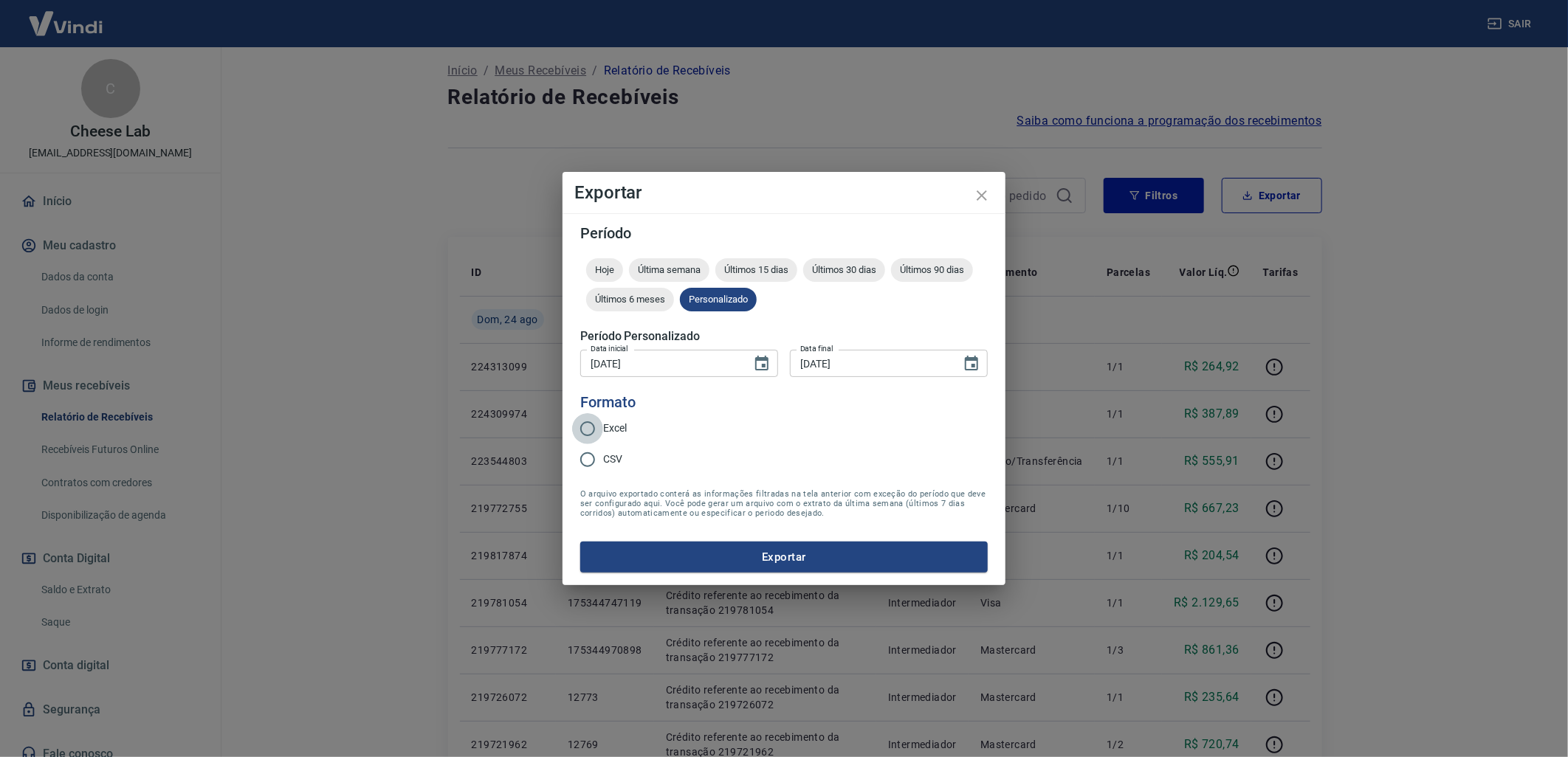
click at [585, 432] on input "Excel" at bounding box center [587, 428] width 31 height 31
radio input "true"
click at [759, 557] on button "Exportar" at bounding box center [784, 557] width 408 height 31
